Goal: Navigation & Orientation: Find specific page/section

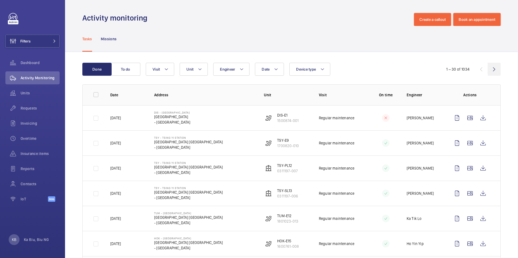
click at [490, 69] on wm-front-icon-button at bounding box center [493, 69] width 13 height 13
click at [490, 70] on wm-front-icon-button at bounding box center [493, 69] width 13 height 13
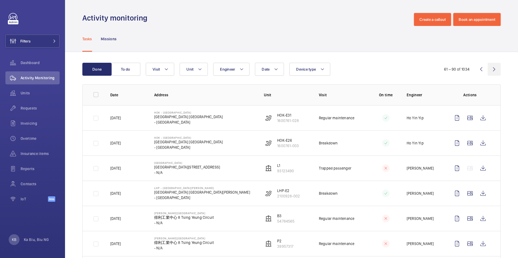
click at [491, 67] on wm-front-icon-button at bounding box center [493, 69] width 13 height 13
